Goal: Find specific page/section: Find specific page/section

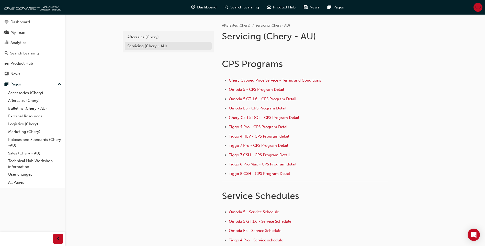
click at [159, 46] on div "Servicing (Chery - AU)" at bounding box center [168, 46] width 82 height 6
click at [37, 163] on link "Technical Hub Workshop information" at bounding box center [34, 164] width 57 height 14
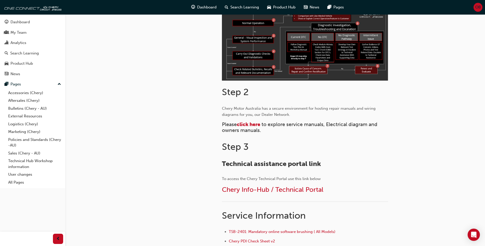
scroll to position [179, 0]
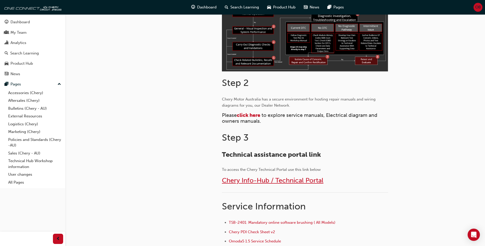
click at [293, 182] on span "Chery Info-Hub / Technical Portal" at bounding box center [273, 181] width 102 height 8
